Goal: Information Seeking & Learning: Learn about a topic

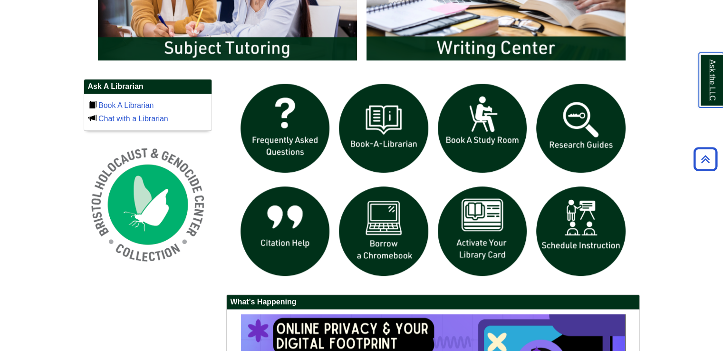
scroll to position [585, 0]
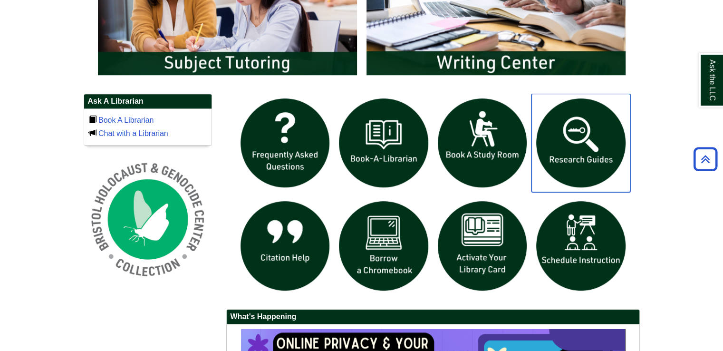
click at [577, 147] on img "slideshow" at bounding box center [580, 143] width 99 height 99
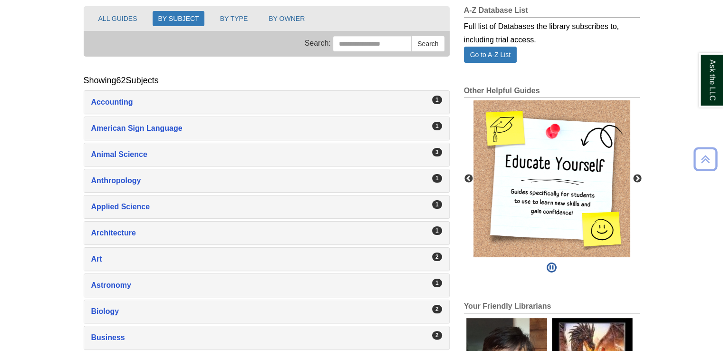
scroll to position [140, 0]
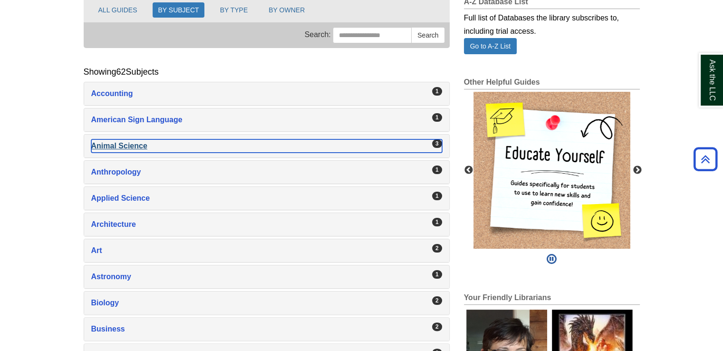
click at [423, 144] on div "Animal Science , 3 guides" at bounding box center [266, 145] width 351 height 13
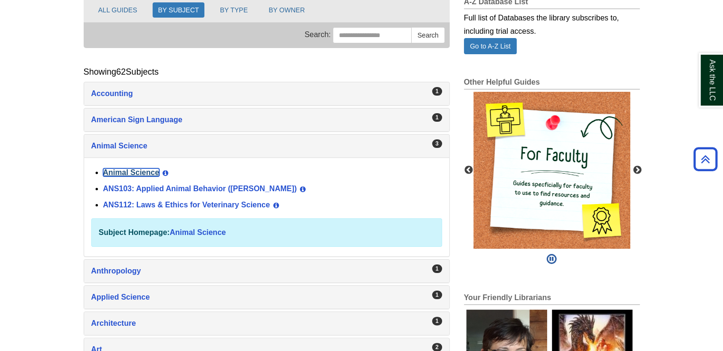
click at [129, 169] on link "Animal Science" at bounding box center [131, 172] width 56 height 8
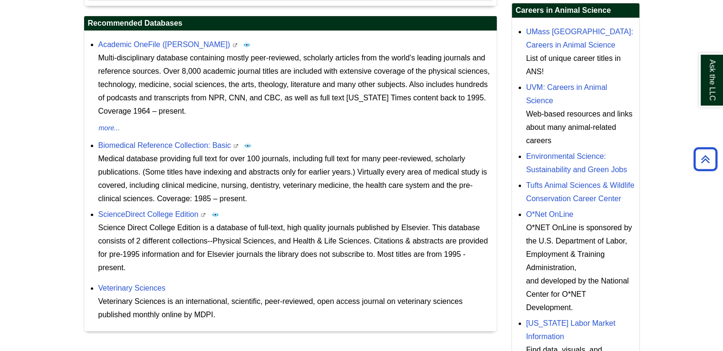
scroll to position [381, 0]
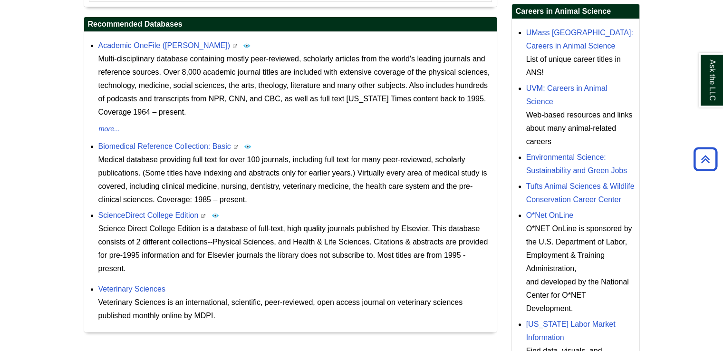
click at [336, 242] on div "Science Direct College Edition is a database of full-text, high quality journal…" at bounding box center [294, 248] width 393 height 53
click at [549, 211] on link "O*Net OnLine" at bounding box center [550, 215] width 48 height 8
click at [540, 47] on link "UMass Amherst: Careers in Animal Science" at bounding box center [579, 39] width 107 height 21
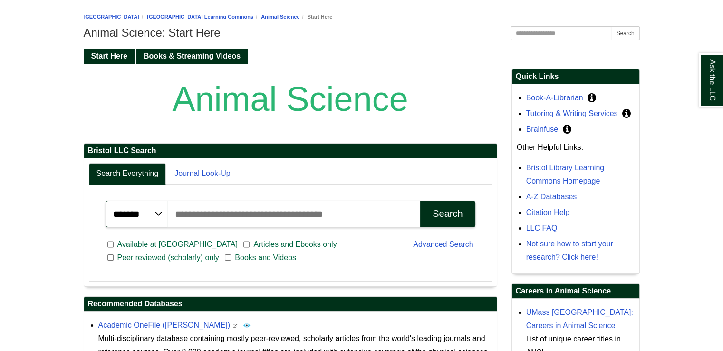
scroll to position [103, 0]
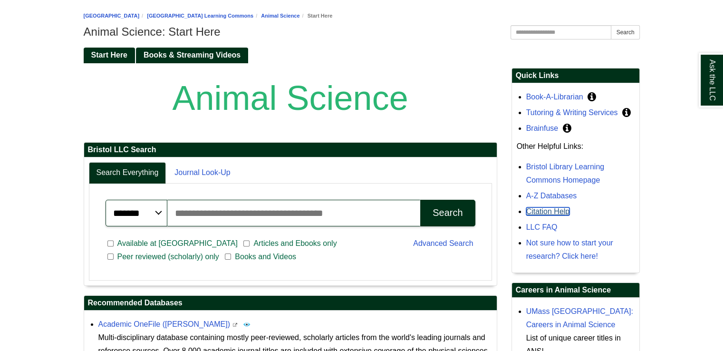
click at [542, 211] on link "Citation Help" at bounding box center [548, 211] width 44 height 8
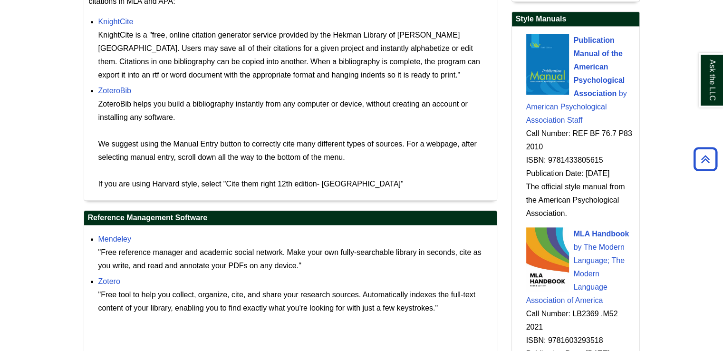
scroll to position [957, 0]
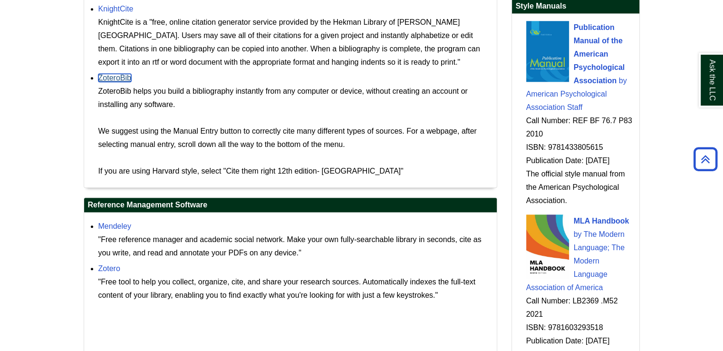
click at [106, 77] on link "ZoteroBib" at bounding box center [114, 78] width 33 height 8
drag, startPoint x: 280, startPoint y: 170, endPoint x: 348, endPoint y: 171, distance: 67.9
click at [348, 171] on div "ZoteroBib helps you build a bibliography instantly from any computer or device,…" at bounding box center [294, 131] width 393 height 93
